Goal: Navigation & Orientation: Go to known website

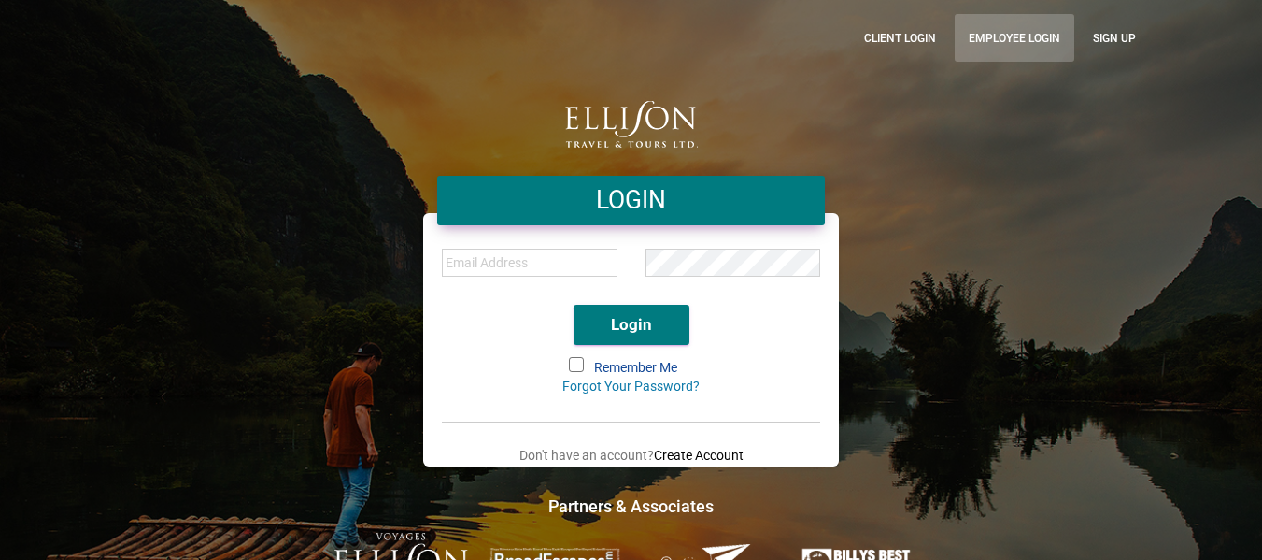
click at [988, 41] on link "Employee Login" at bounding box center [1015, 38] width 120 height 48
